Goal: Transaction & Acquisition: Purchase product/service

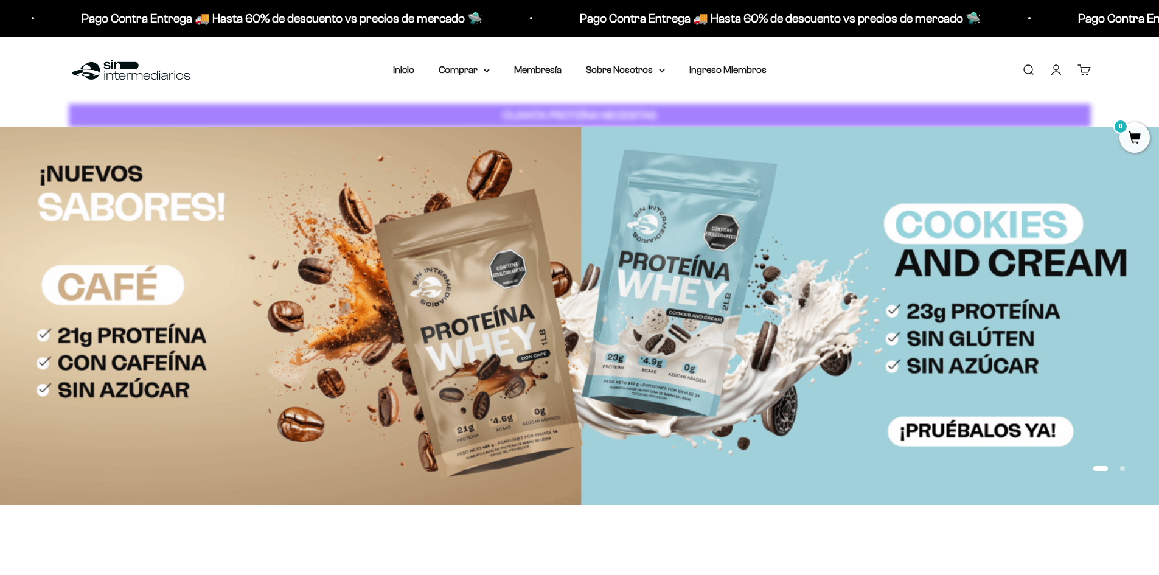
click at [1063, 72] on link "Iniciar sesión" at bounding box center [1055, 69] width 13 height 13
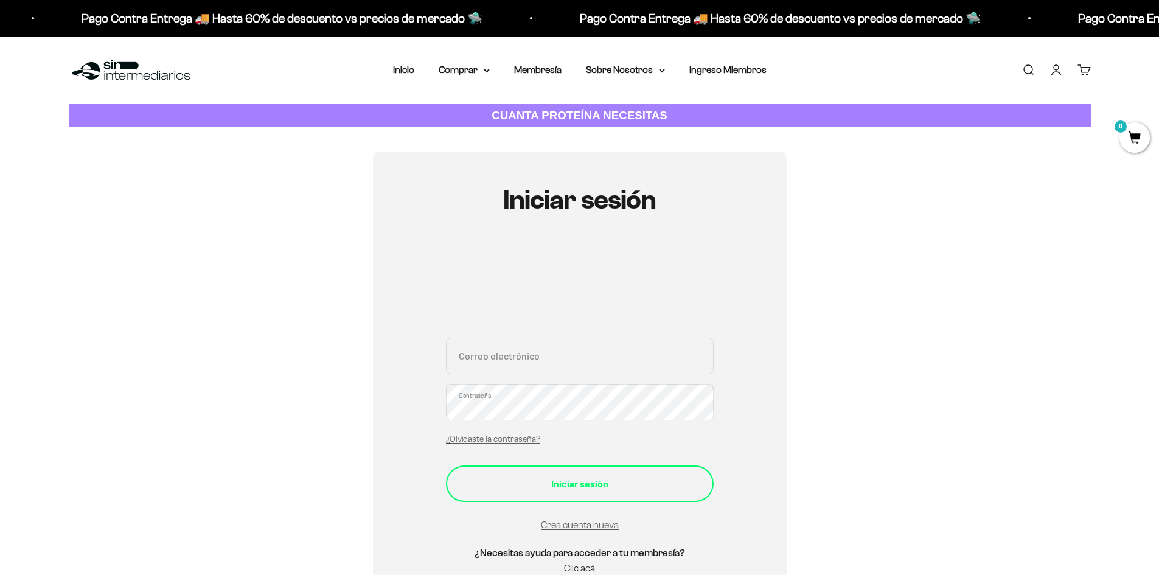
type input "[EMAIL_ADDRESS][DOMAIN_NAME]"
click at [535, 487] on div "Iniciar sesión" at bounding box center [579, 484] width 219 height 16
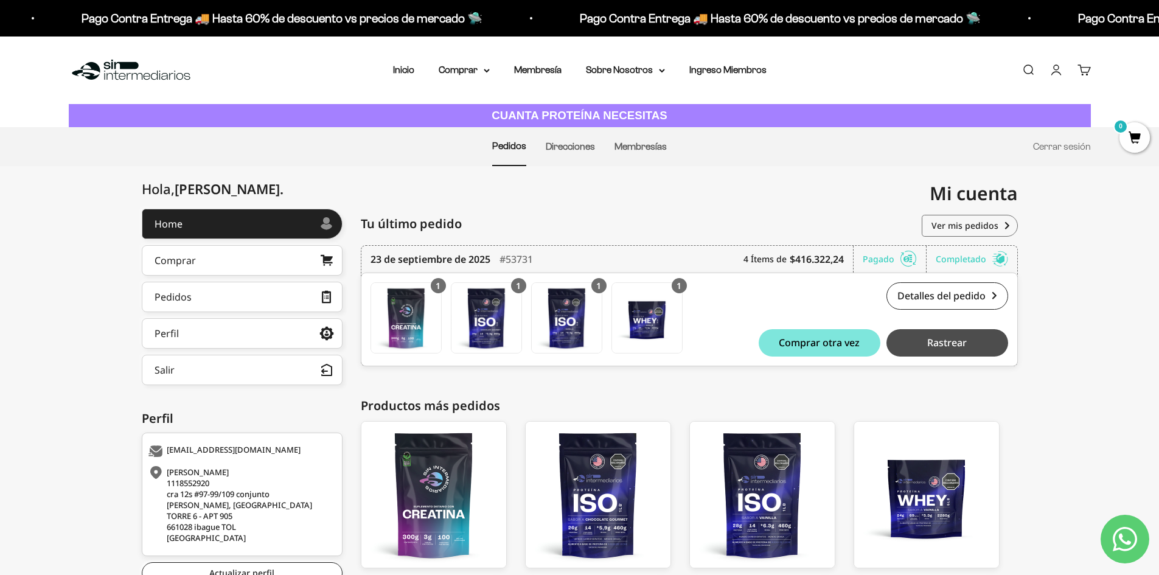
click at [979, 346] on button "Rastrear" at bounding box center [947, 342] width 122 height 27
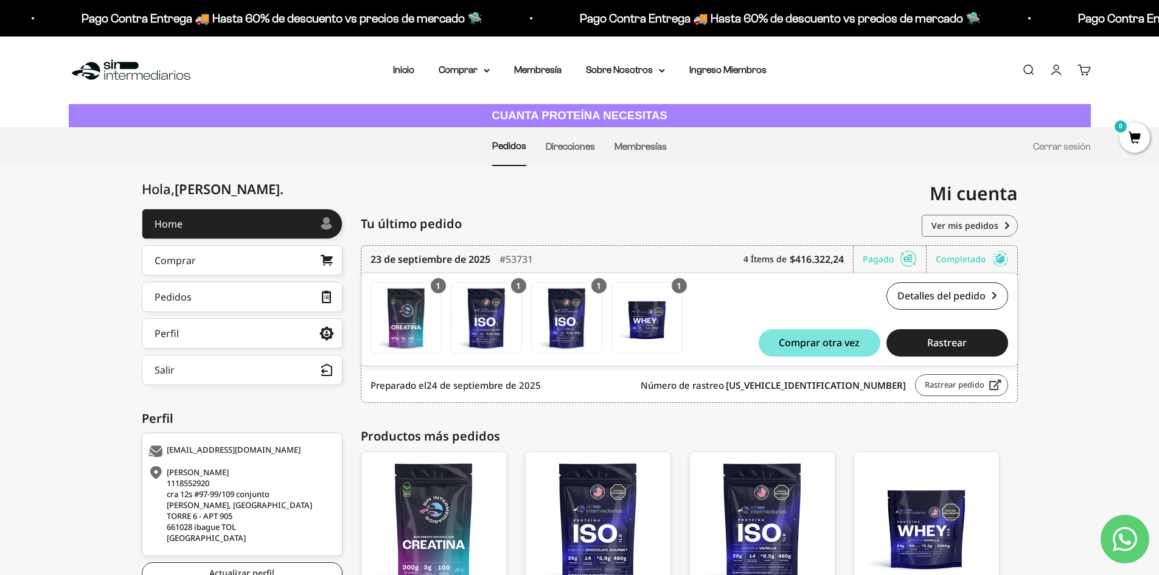
click at [933, 389] on link "Rastrear pedido" at bounding box center [961, 385] width 93 height 22
click at [202, 270] on link "Comprar" at bounding box center [242, 260] width 201 height 30
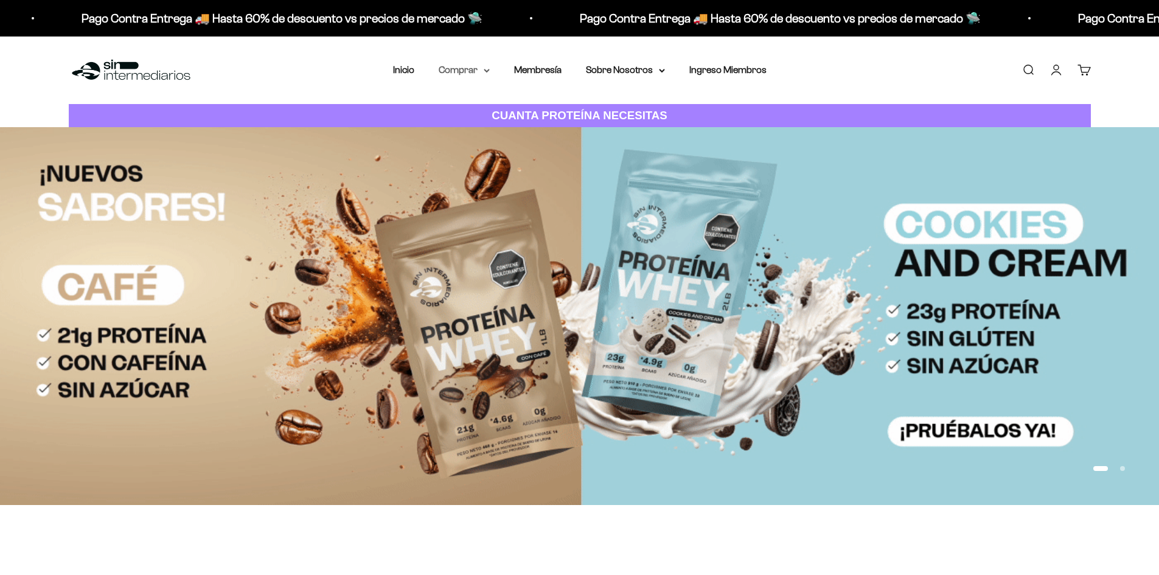
click at [481, 68] on summary "Comprar" at bounding box center [464, 70] width 51 height 16
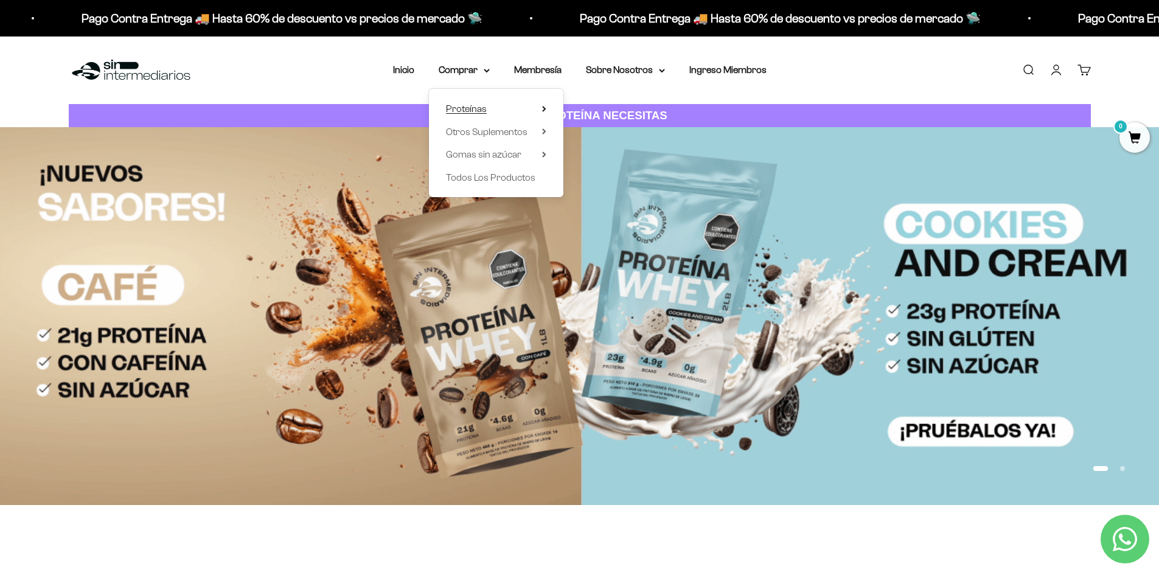
click at [545, 109] on icon at bounding box center [544, 108] width 2 height 5
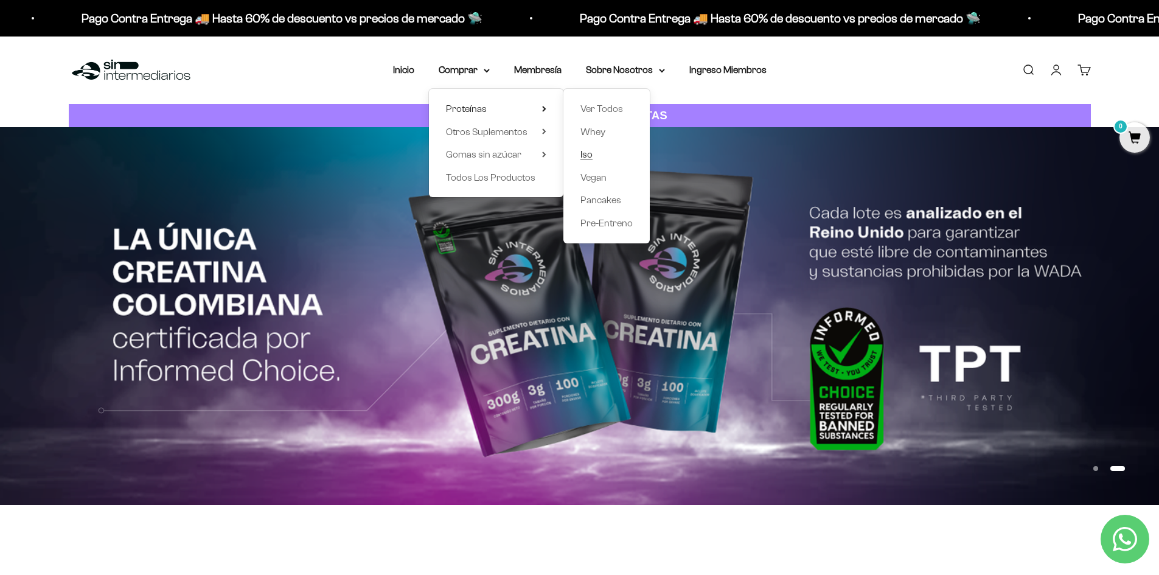
click at [585, 153] on span "Iso" at bounding box center [586, 154] width 12 height 10
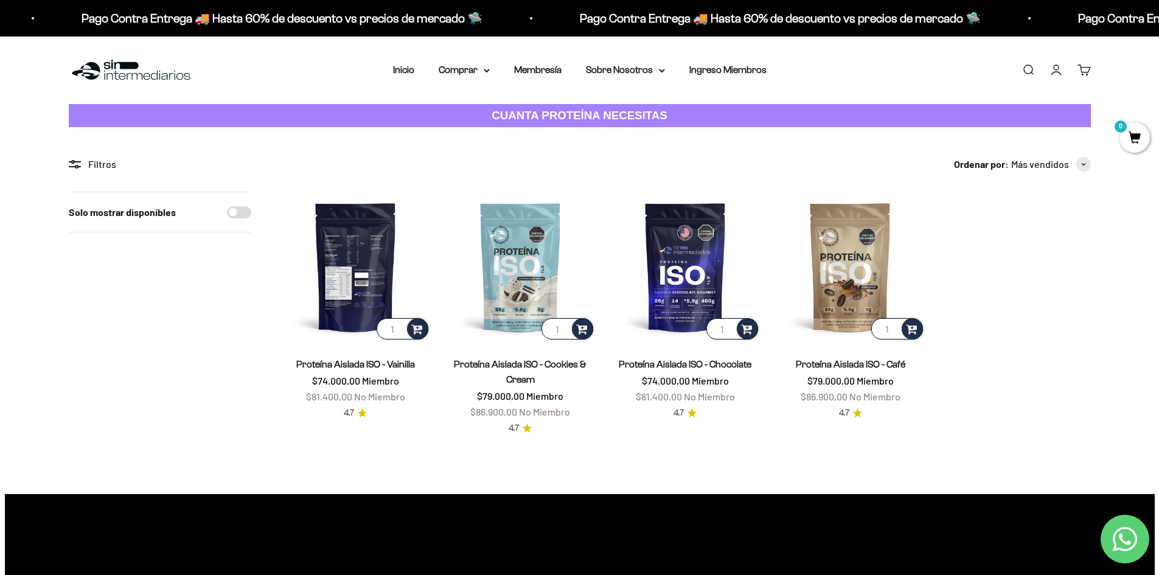
click at [355, 300] on img at bounding box center [355, 267] width 150 height 150
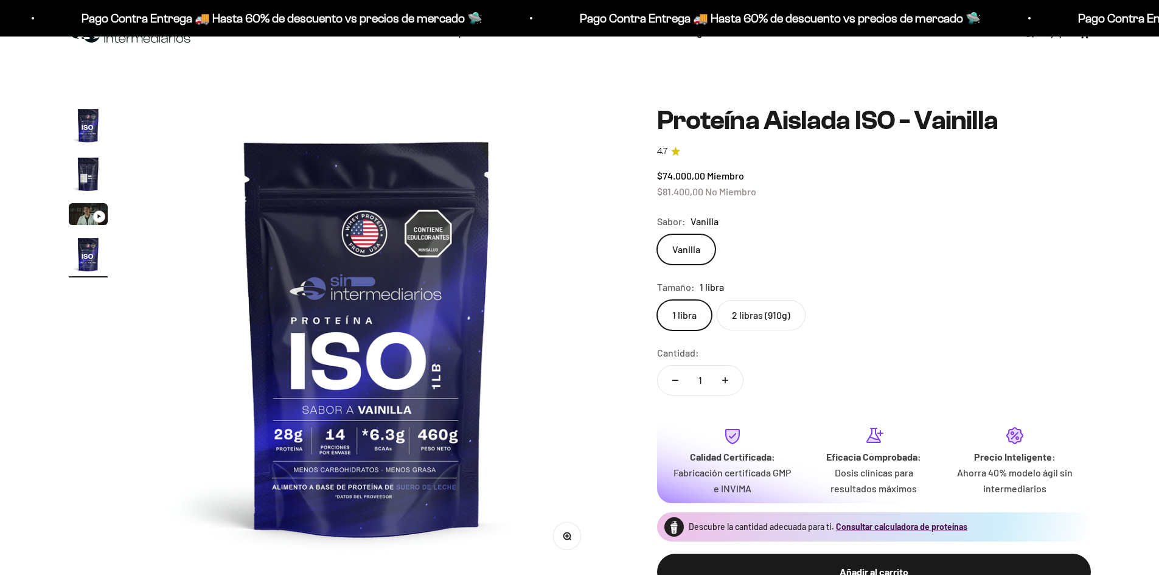
scroll to position [122, 0]
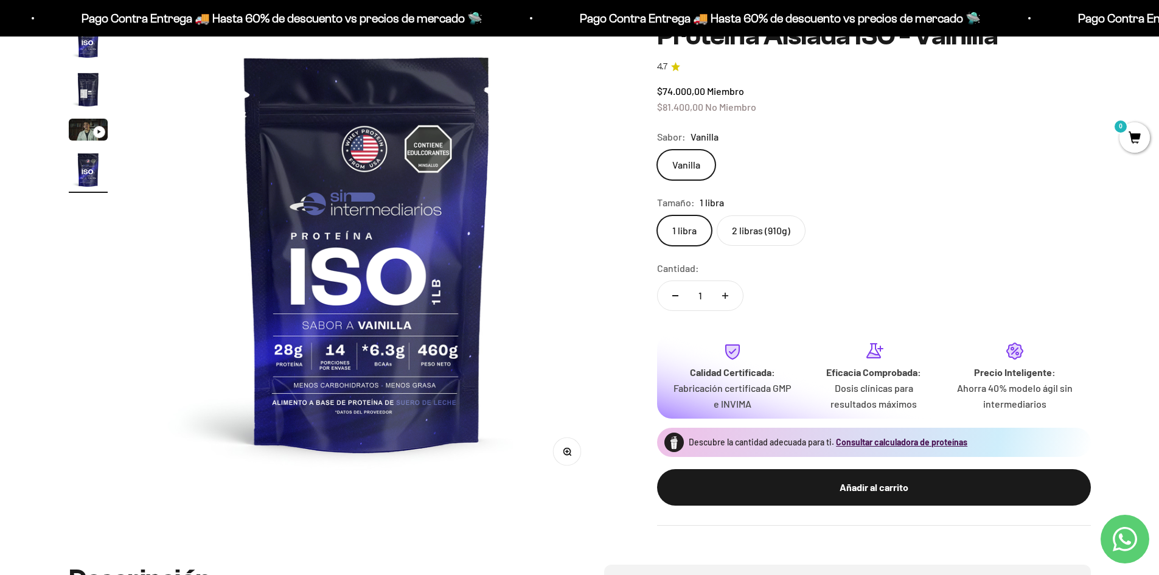
click at [777, 237] on label "2 libras (910g)" at bounding box center [761, 230] width 89 height 30
click at [657, 215] on input "2 libras (910g)" at bounding box center [656, 215] width 1 height 1
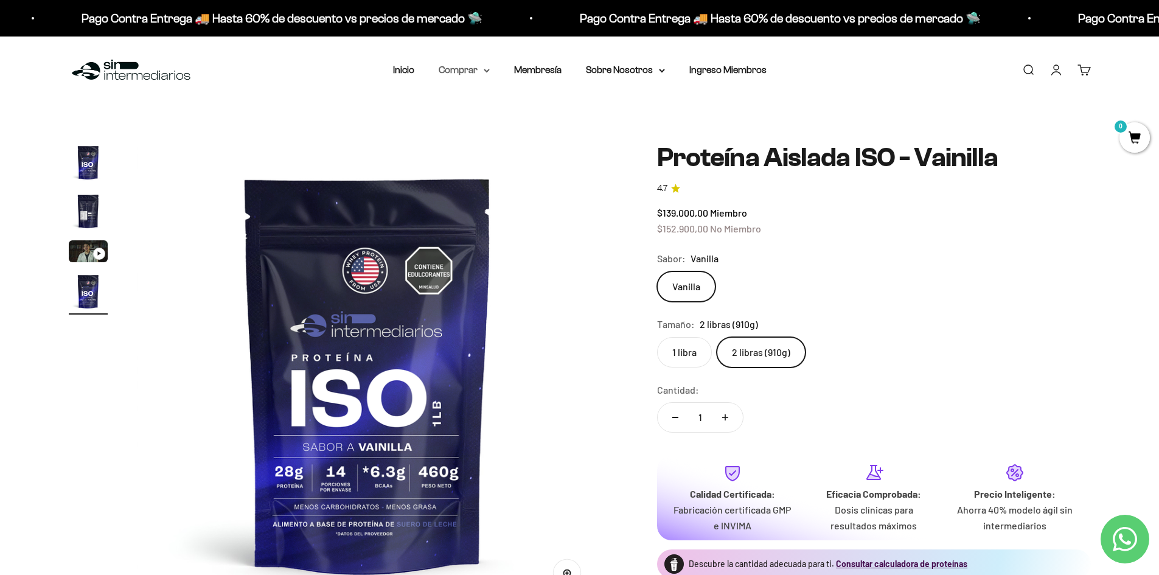
click at [481, 68] on summary "Comprar" at bounding box center [464, 70] width 51 height 16
click at [533, 112] on summary "Proteínas" at bounding box center [496, 109] width 100 height 16
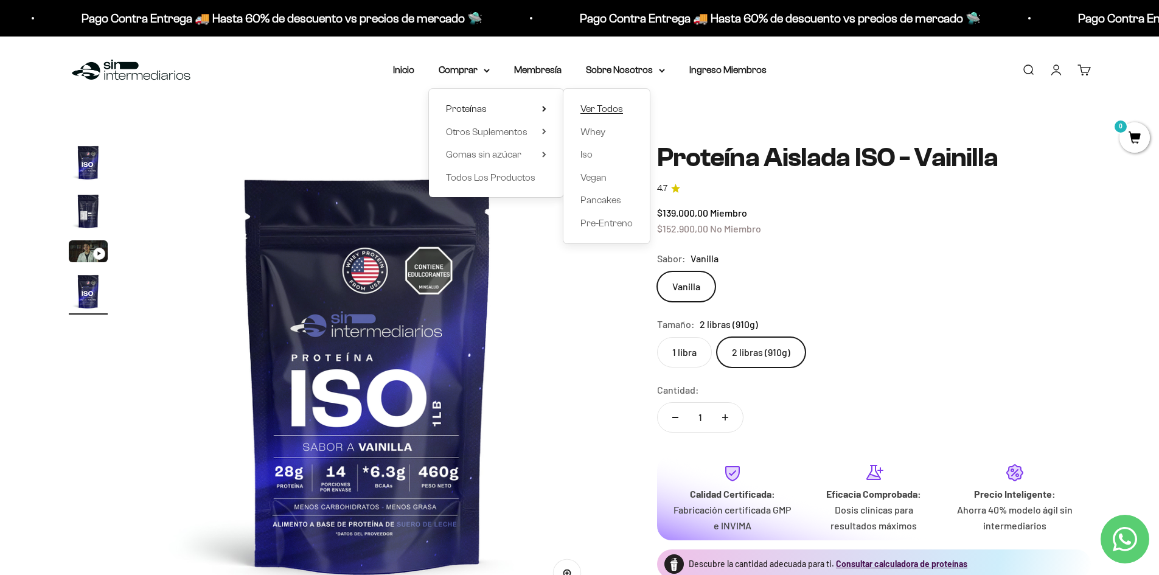
click at [616, 108] on span "Ver Todos" at bounding box center [601, 108] width 43 height 10
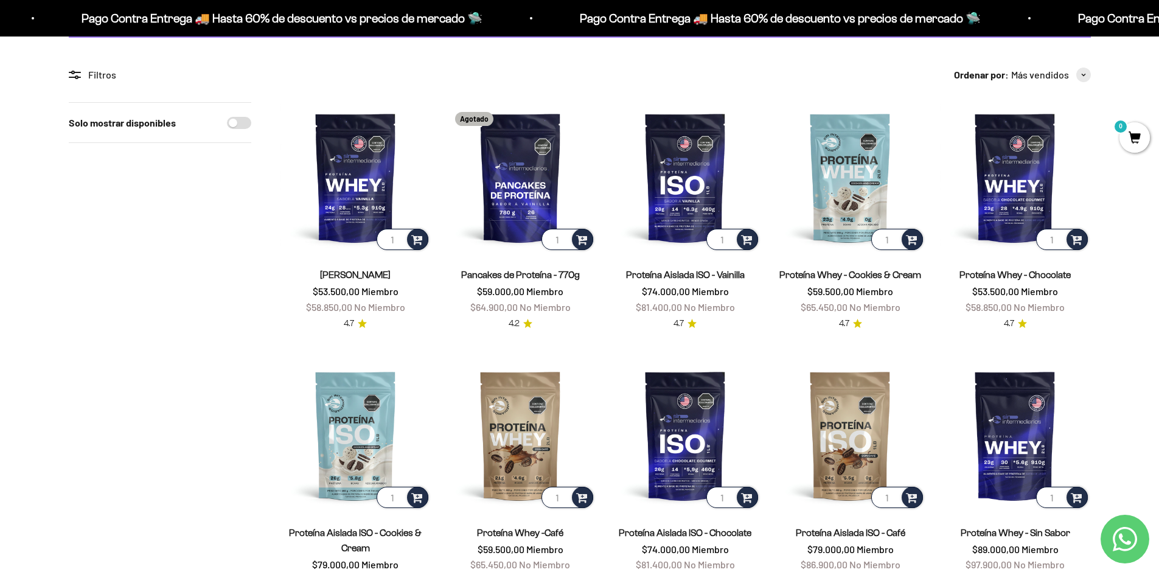
scroll to position [61, 0]
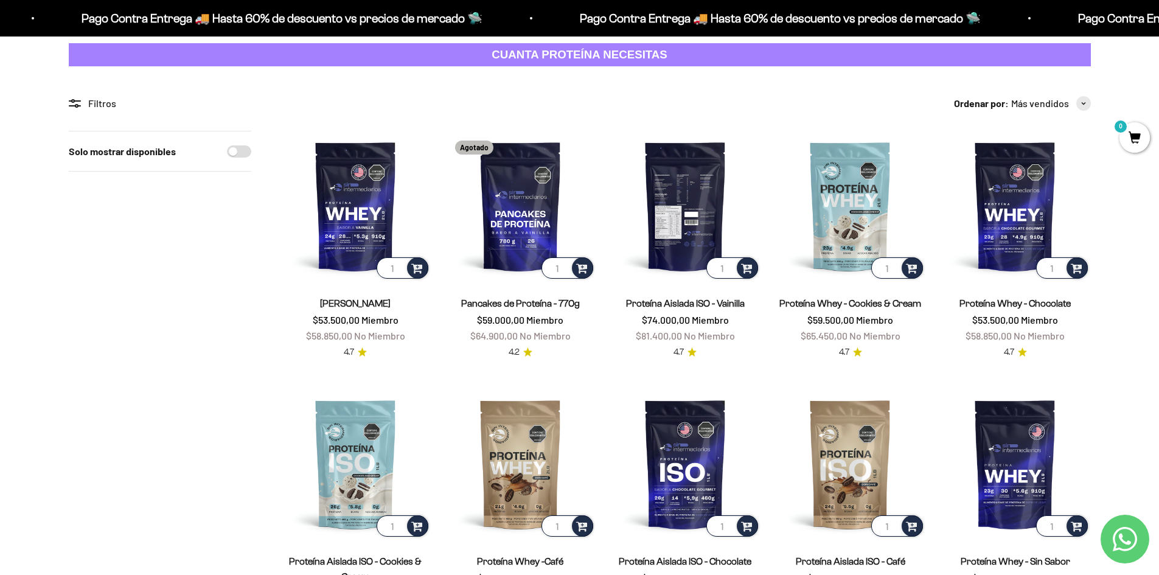
click at [689, 238] on img at bounding box center [685, 206] width 150 height 150
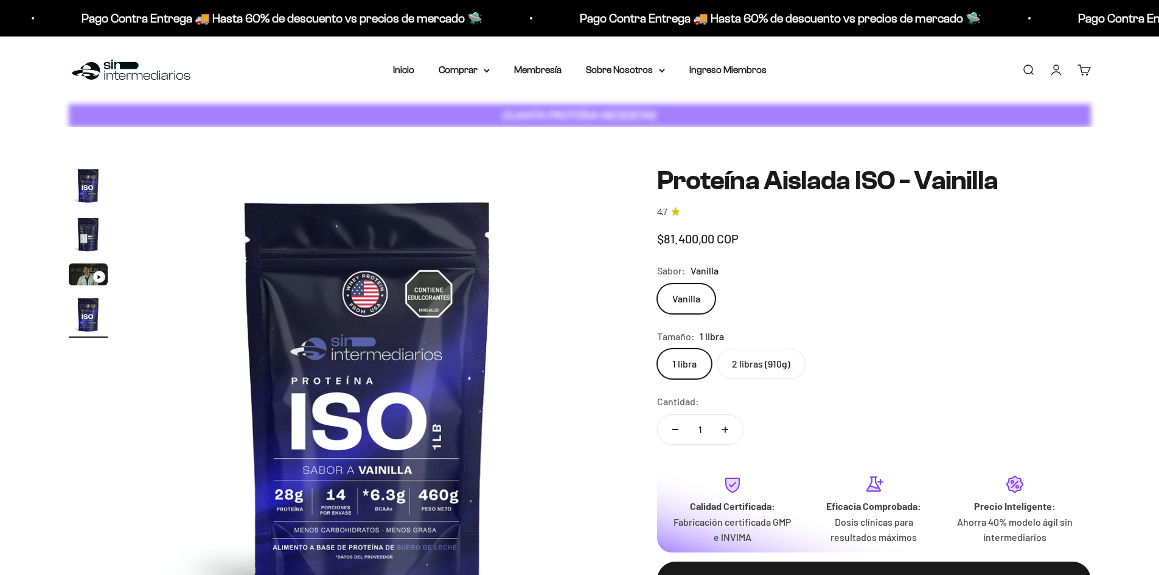
scroll to position [0, 1430]
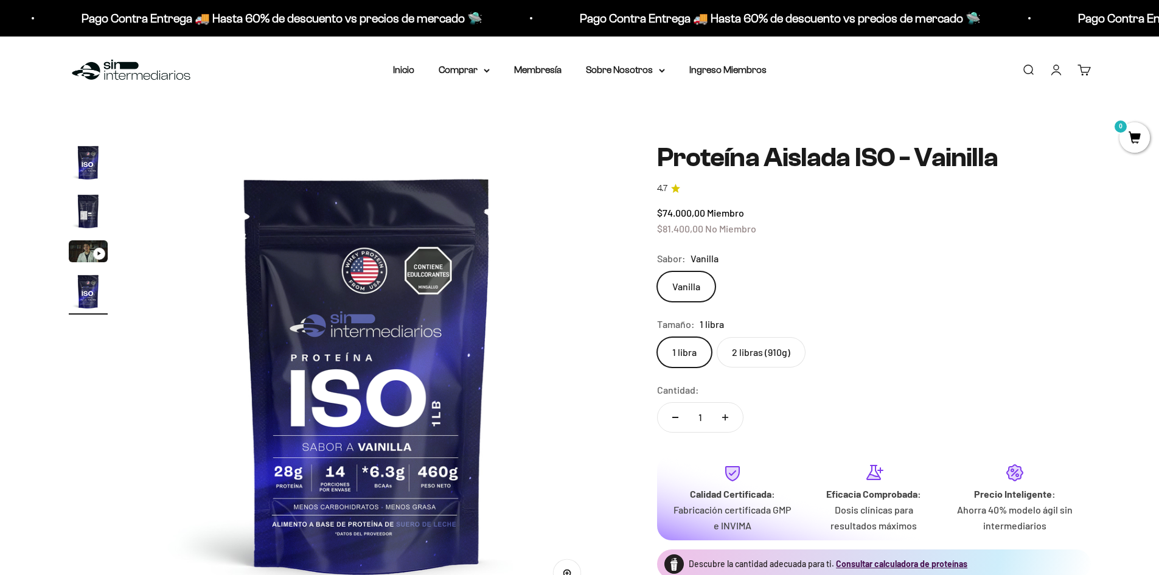
click at [763, 348] on label "2 libras (910g)" at bounding box center [761, 352] width 89 height 30
click at [657, 337] on input "2 libras (910g)" at bounding box center [656, 336] width 1 height 1
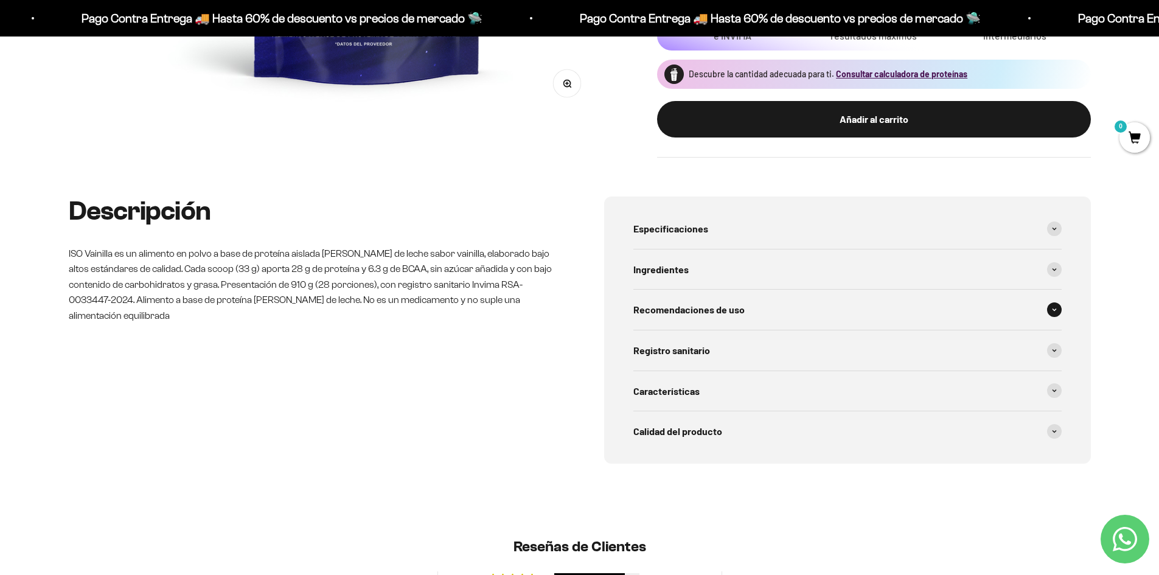
scroll to position [487, 0]
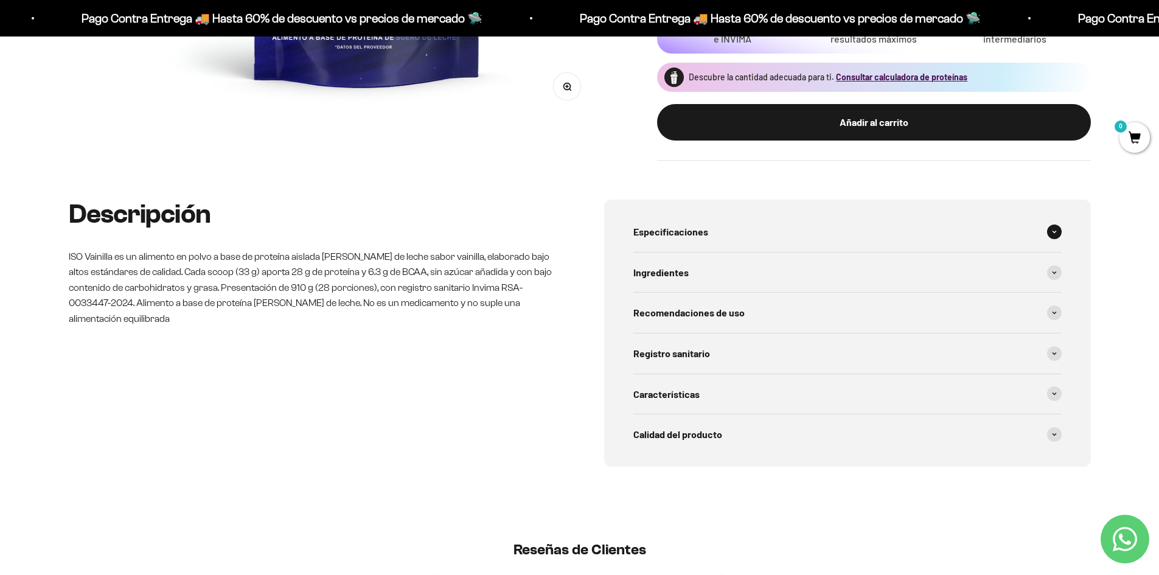
click at [740, 237] on div "Especificaciones" at bounding box center [847, 232] width 428 height 40
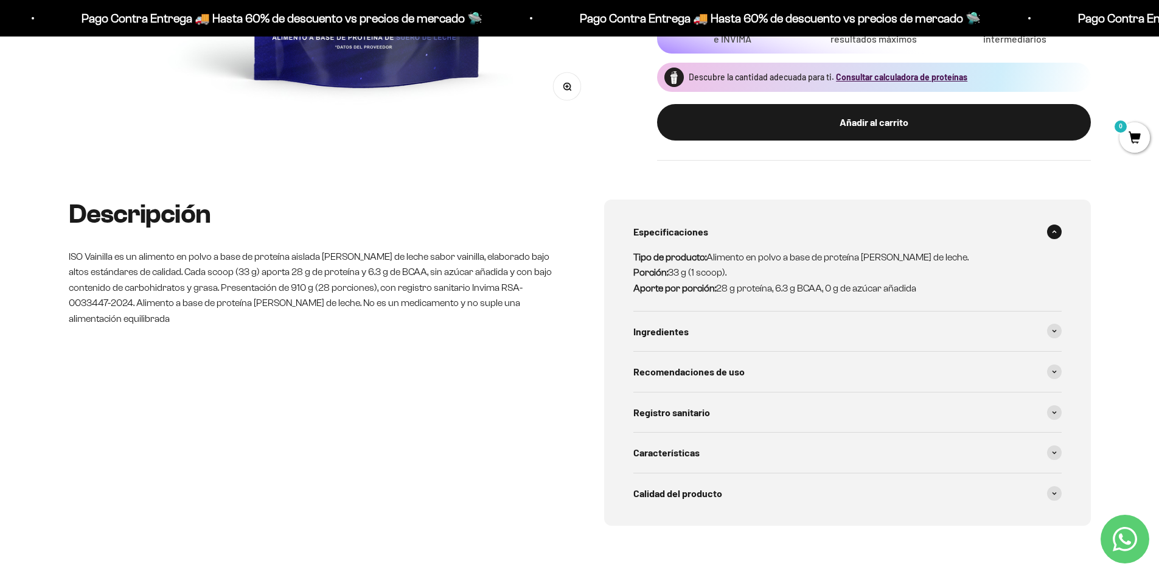
click at [740, 237] on div "Especificaciones" at bounding box center [847, 232] width 428 height 40
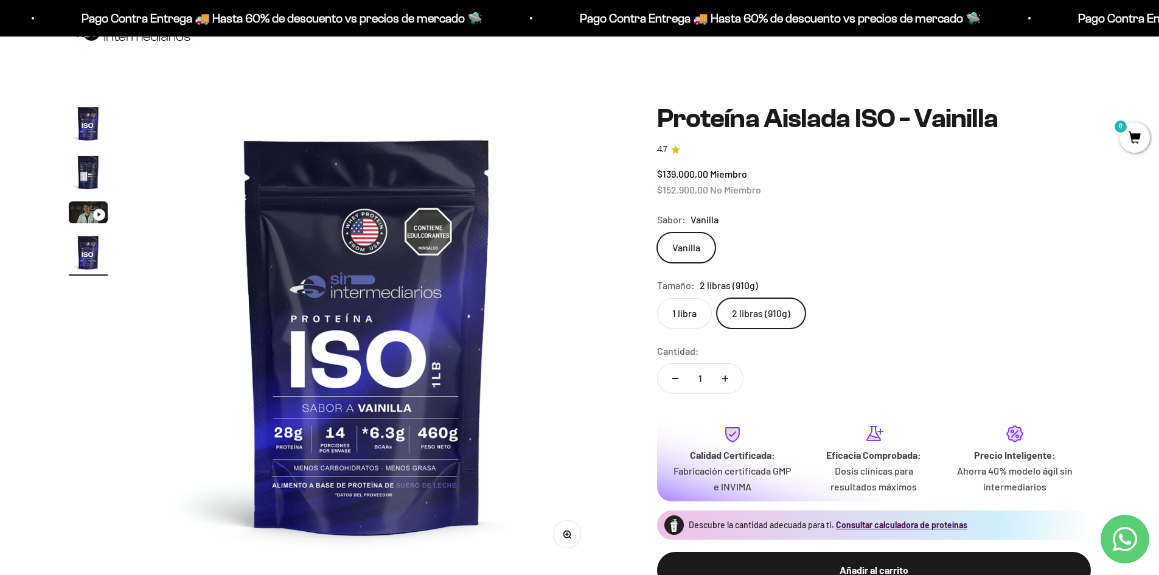
scroll to position [0, 0]
